Goal: Task Accomplishment & Management: Use online tool/utility

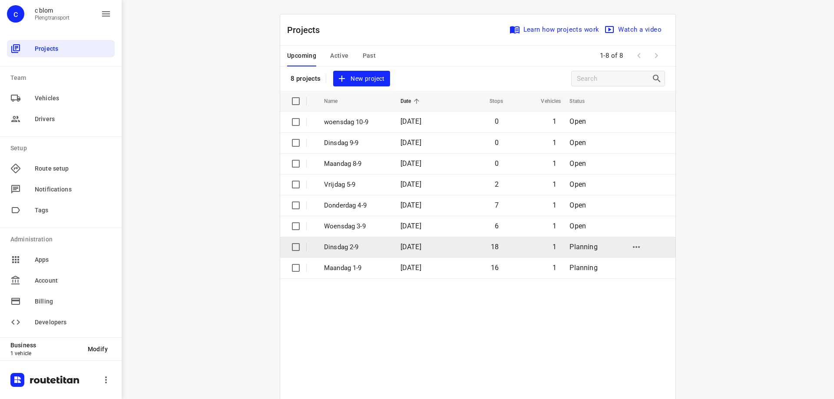
click at [394, 249] on td "[DATE]" at bounding box center [422, 247] width 56 height 21
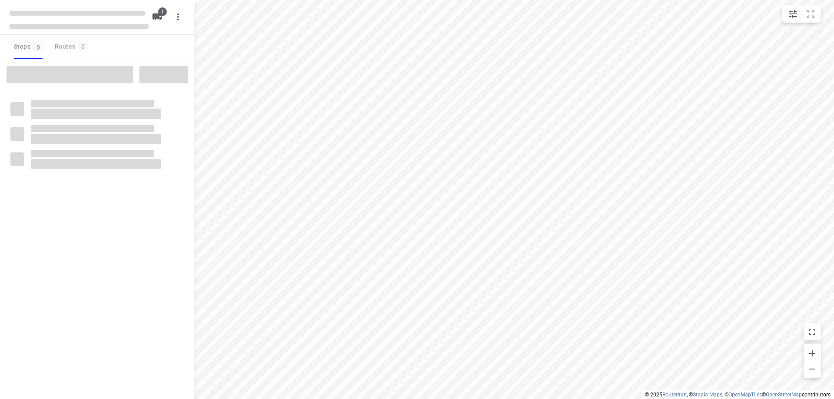
type input "distance"
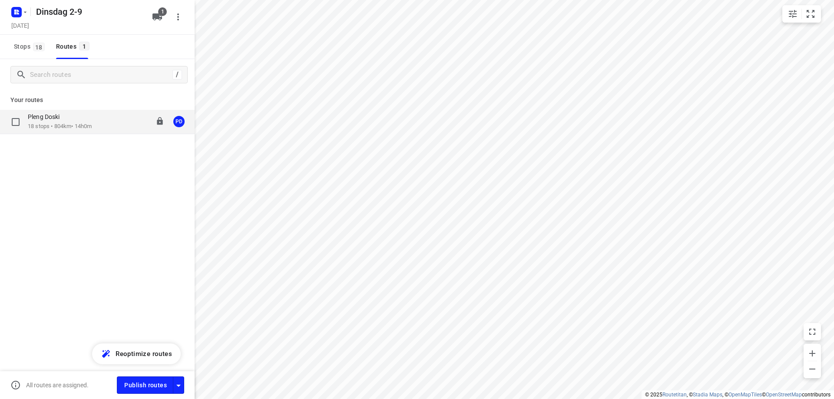
click at [96, 122] on div "Pleng Doski 18 stops • 804km • 14h0m 08:00-22:04 PD" at bounding box center [111, 122] width 167 height 18
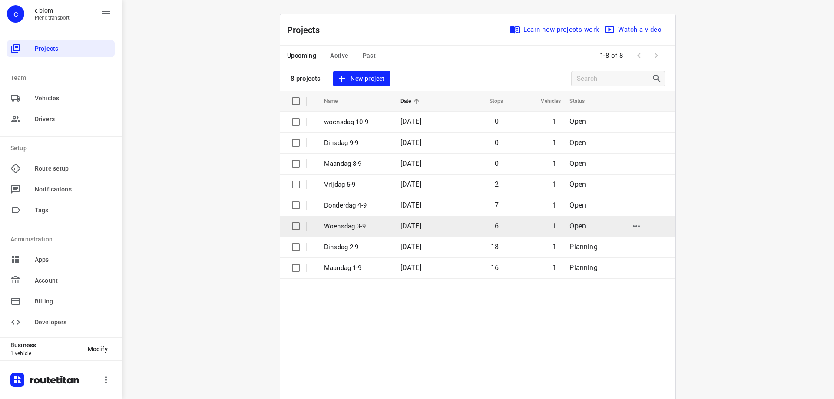
click at [354, 227] on p "Woensdag 3-9" at bounding box center [355, 227] width 63 height 10
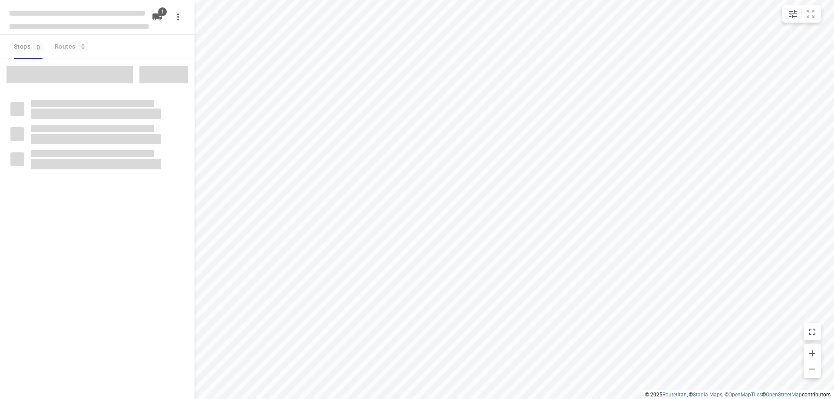
type input "distance"
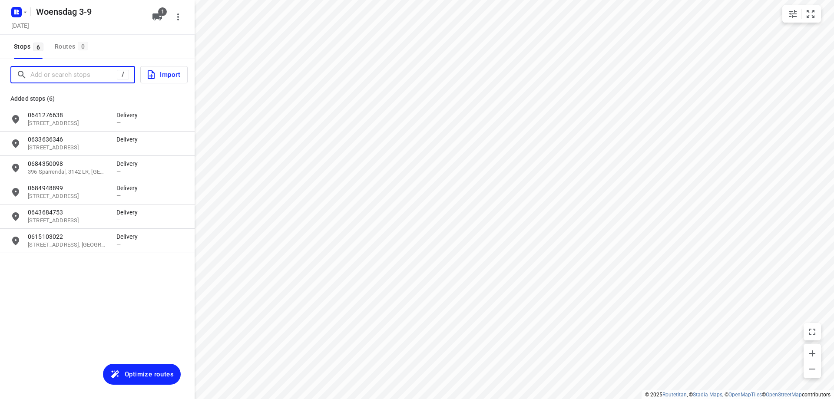
click at [66, 73] on input "Add or search stops" at bounding box center [73, 74] width 86 height 13
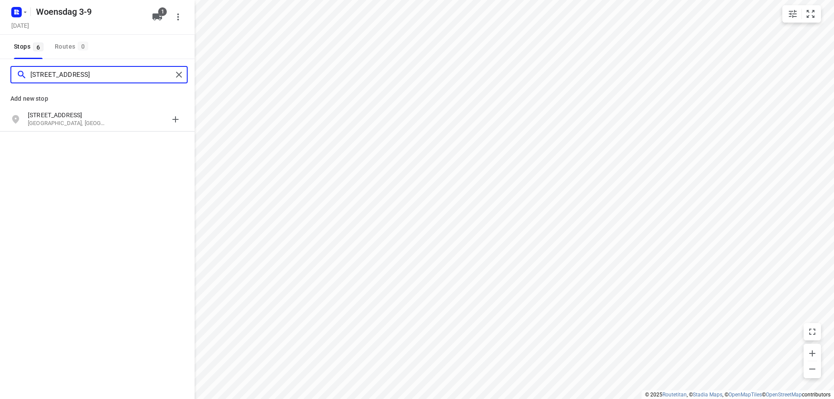
type input "[STREET_ADDRESS]"
click at [93, 116] on p "[STREET_ADDRESS]" at bounding box center [68, 115] width 80 height 9
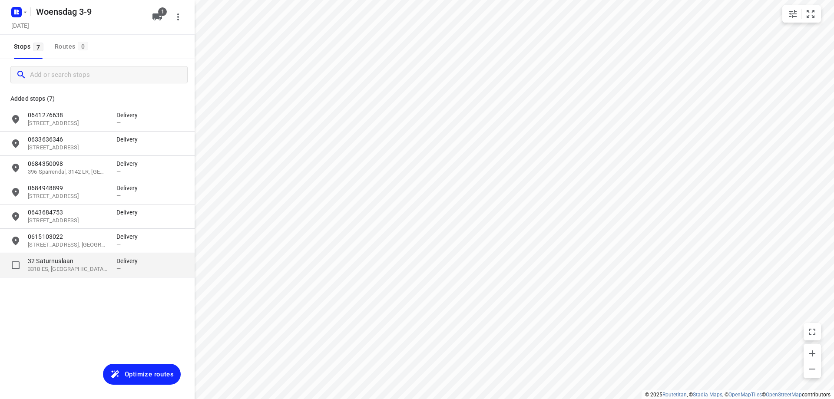
click at [119, 263] on p "Delivery" at bounding box center [129, 261] width 26 height 9
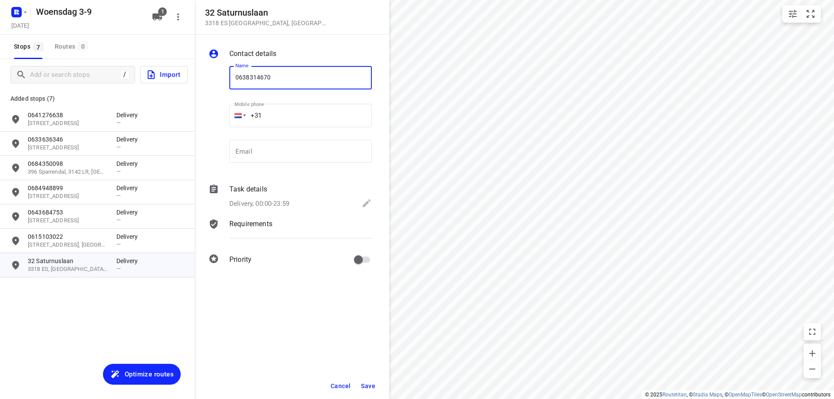
type input "0638314670"
click at [368, 388] on span "Save" at bounding box center [368, 386] width 14 height 7
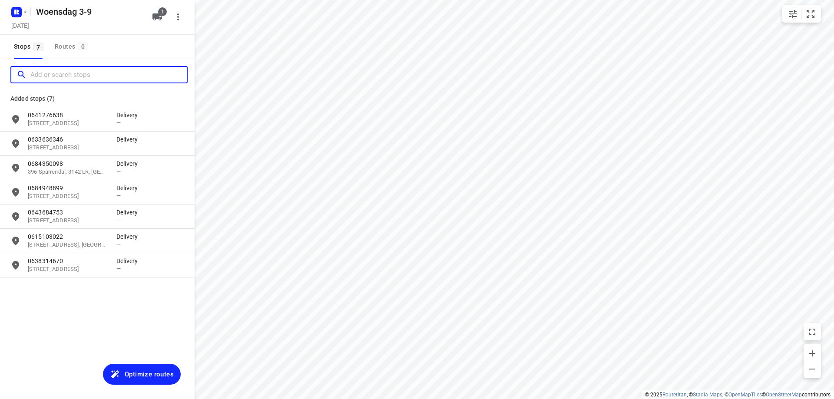
click at [85, 73] on input "Add or search stops" at bounding box center [108, 74] width 156 height 13
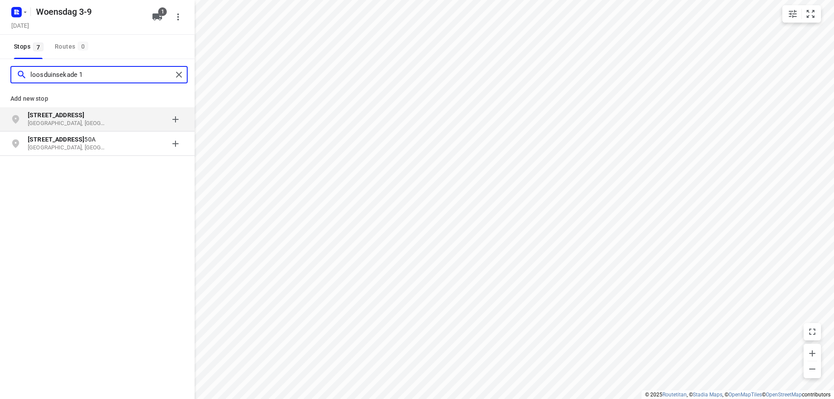
type input "loosduinsekade 1"
click at [99, 108] on div "[STREET_ADDRESS]" at bounding box center [97, 119] width 195 height 24
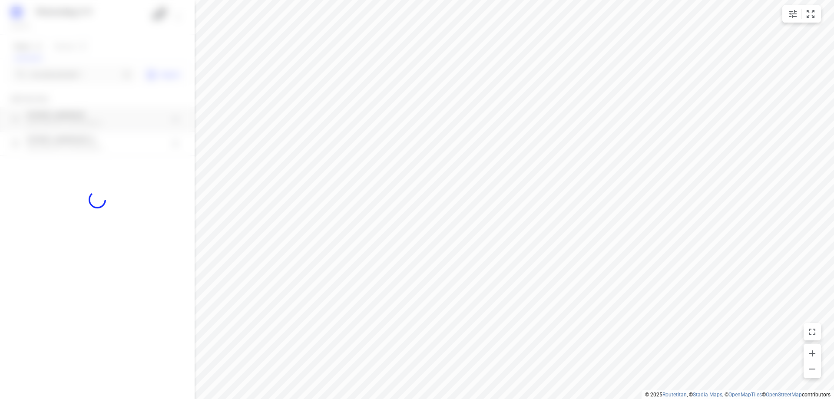
click at [101, 118] on div at bounding box center [97, 199] width 195 height 399
